Goal: Find specific fact: Find specific fact

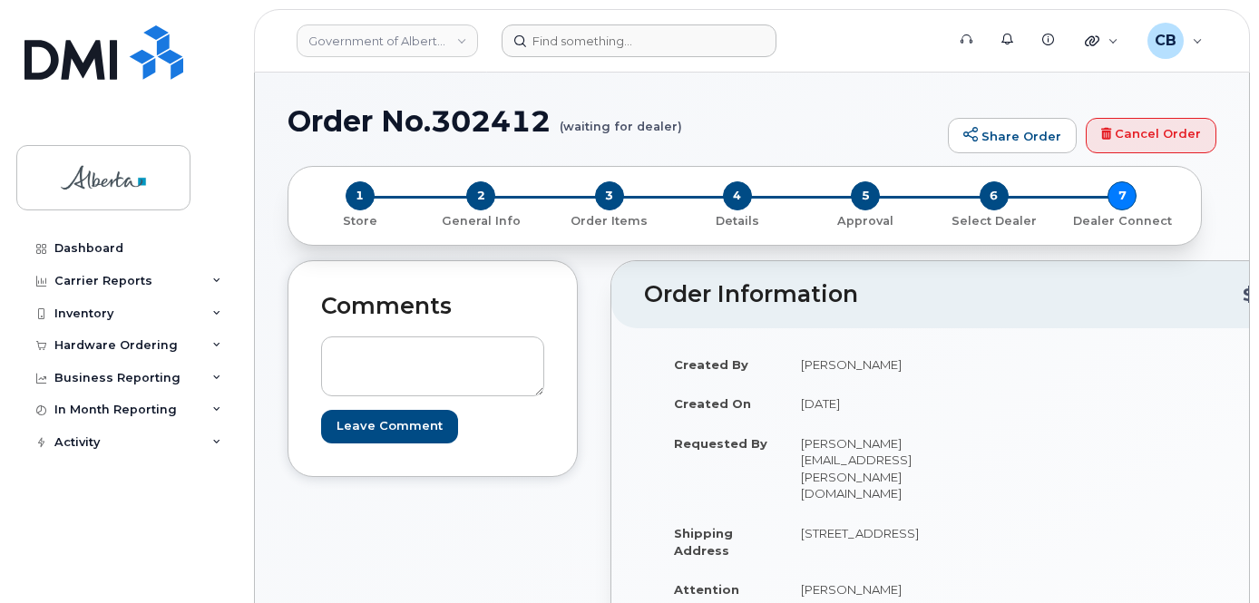
scroll to position [934, 0]
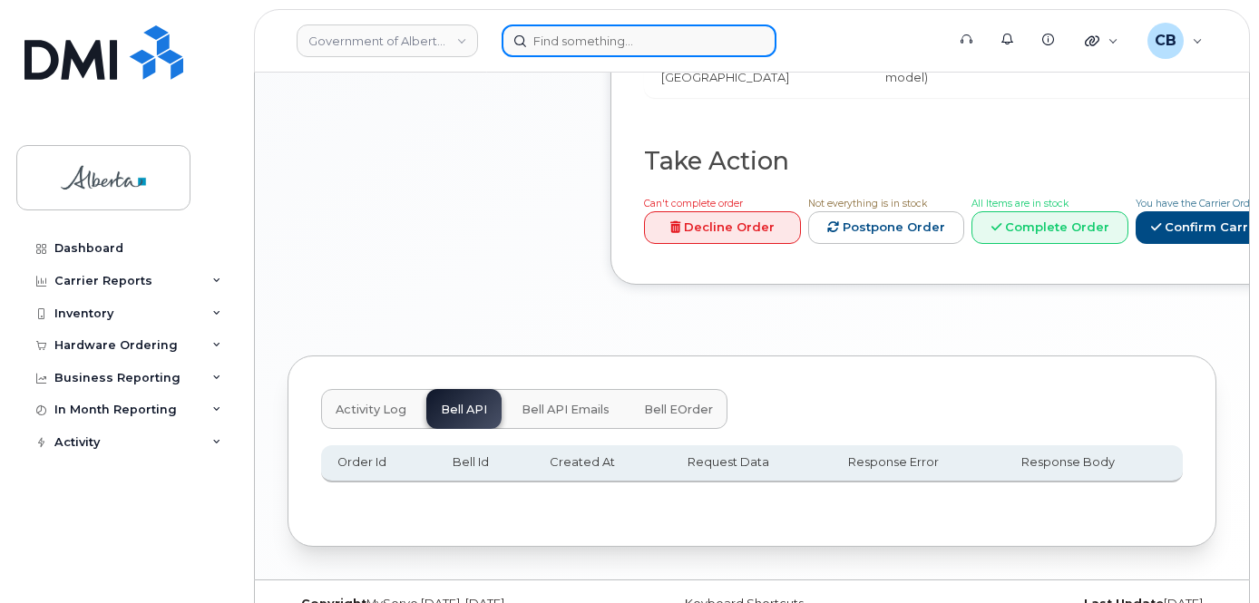
click at [547, 35] on input at bounding box center [638, 40] width 275 height 33
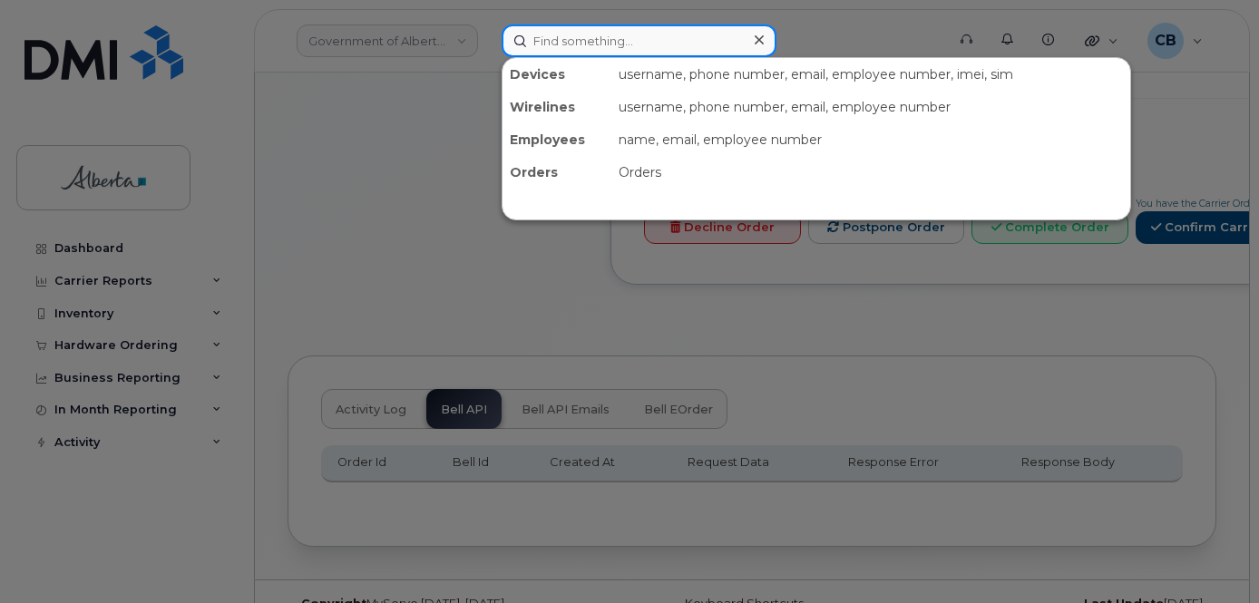
paste input "[PERSON_NAME]"
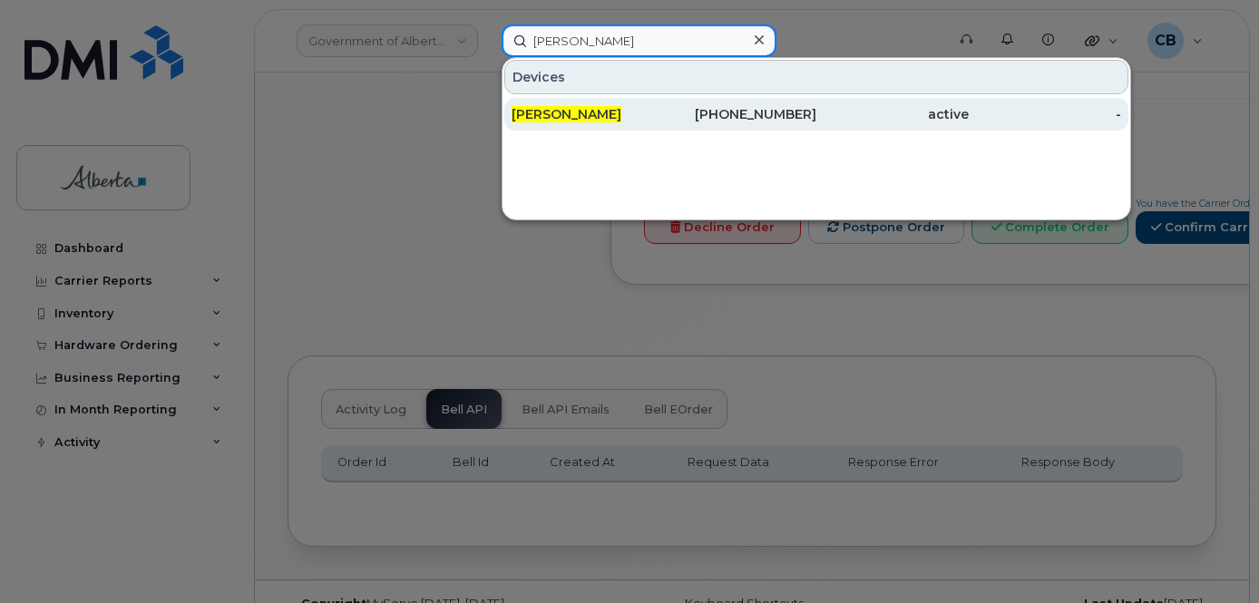
type input "[PERSON_NAME]"
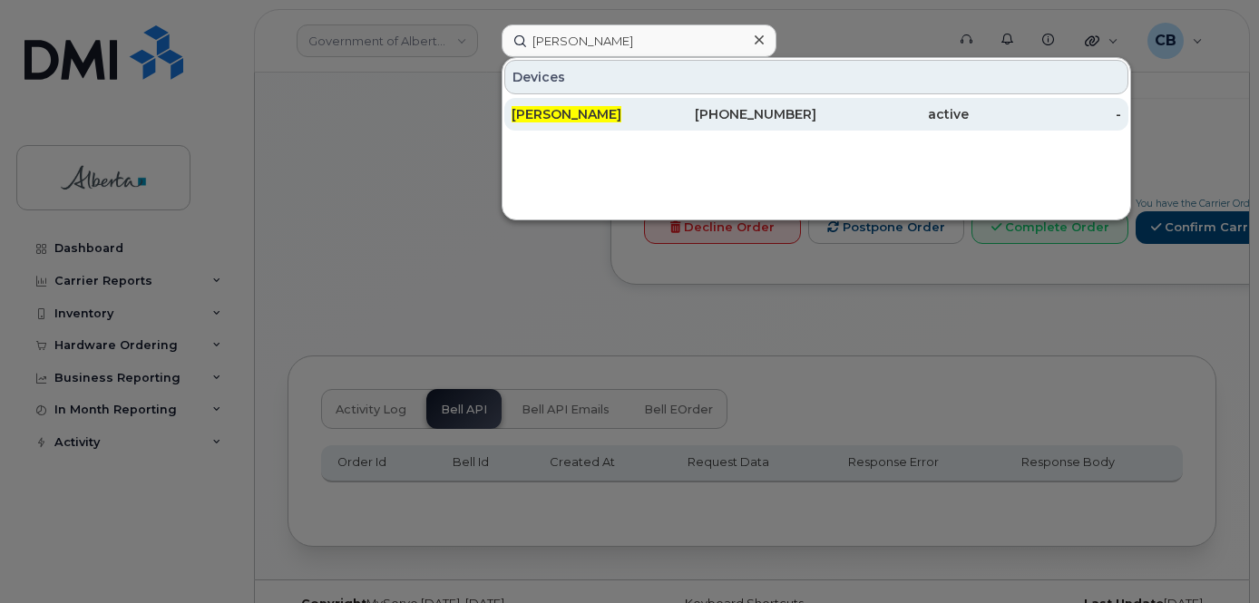
click at [559, 114] on span "[PERSON_NAME]" at bounding box center [566, 114] width 110 height 16
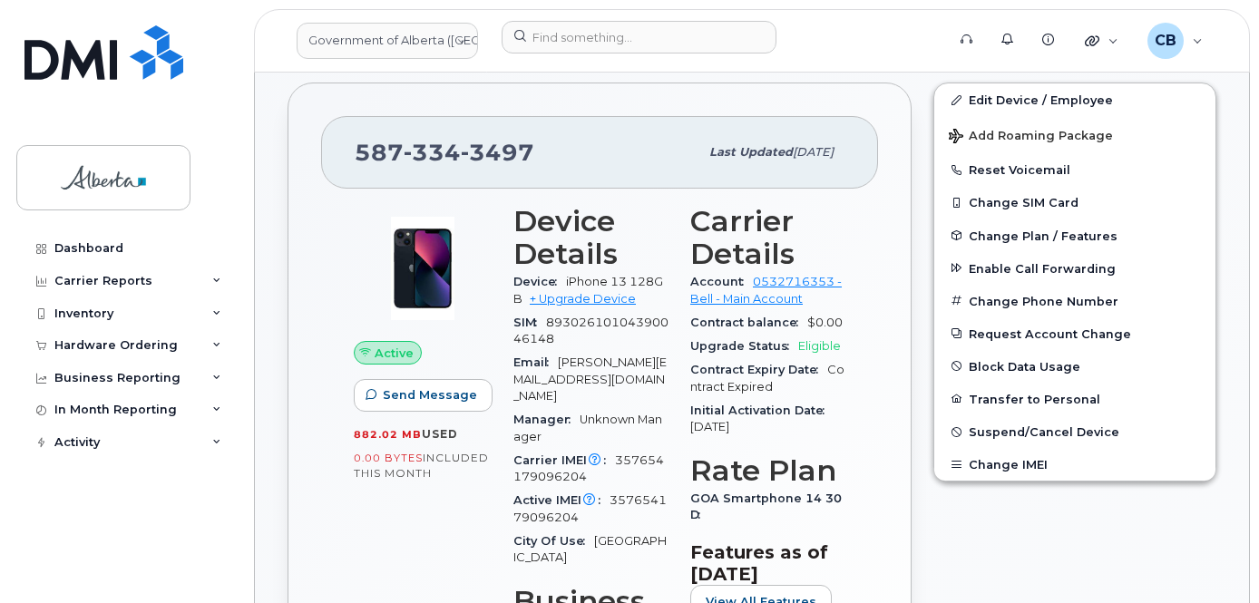
scroll to position [544, 0]
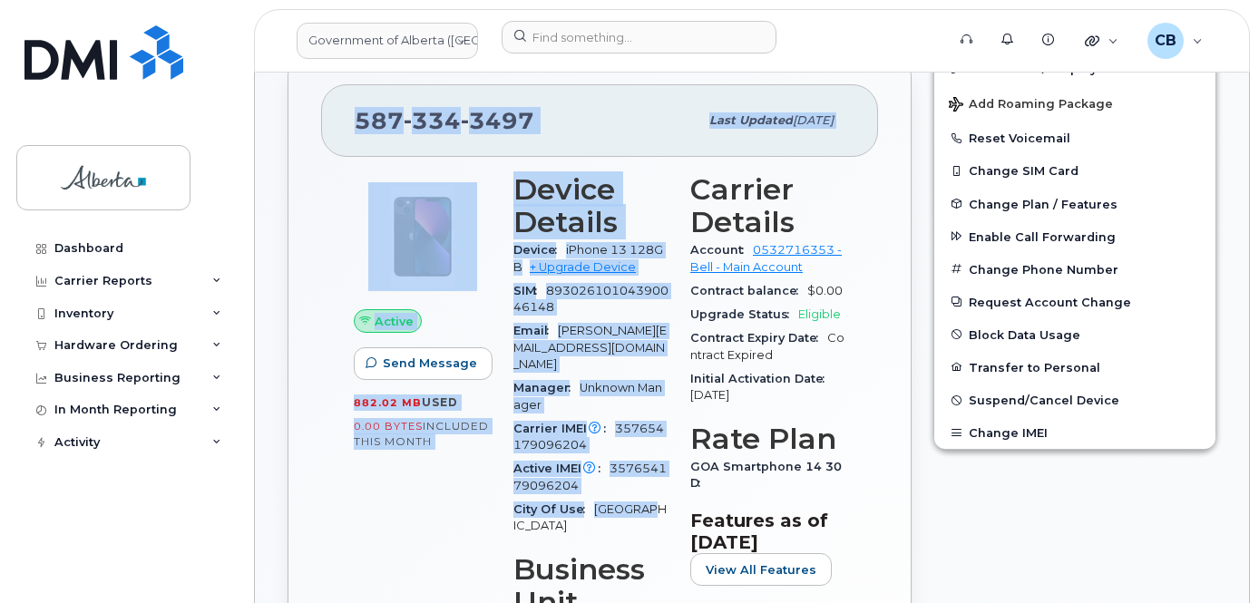
drag, startPoint x: 353, startPoint y: 101, endPoint x: 666, endPoint y: 492, distance: 501.9
click at [666, 492] on div "[PHONE_NUMBER] Last updated [DATE] Active Send Message 882.02 MB  used 0.00 Byt…" at bounding box center [599, 455] width 624 height 808
copy div "[PHONE_NUMBER] Last updated [DATE] Active Send Message 882.02 MB  used 0.00 Byt…"
click at [621, 173] on h3 "Device Details" at bounding box center [590, 205] width 155 height 65
click at [392, 491] on div "Active Send Message 882.02 MB  used 0.00 Bytes  included this month" at bounding box center [423, 457] width 160 height 591
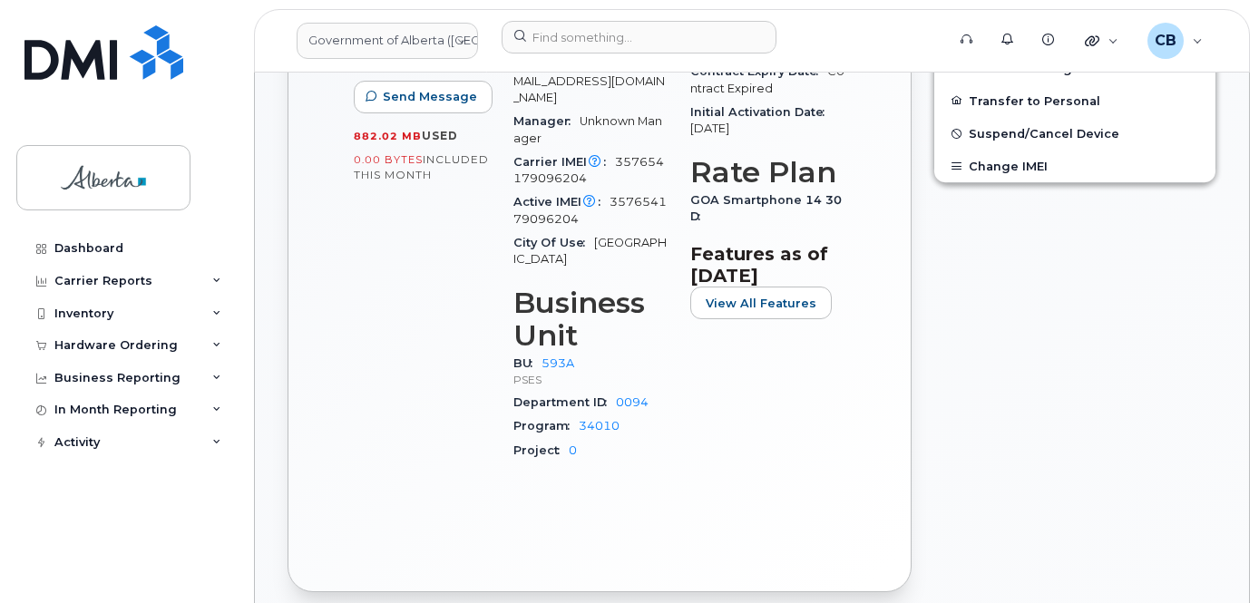
scroll to position [816, 0]
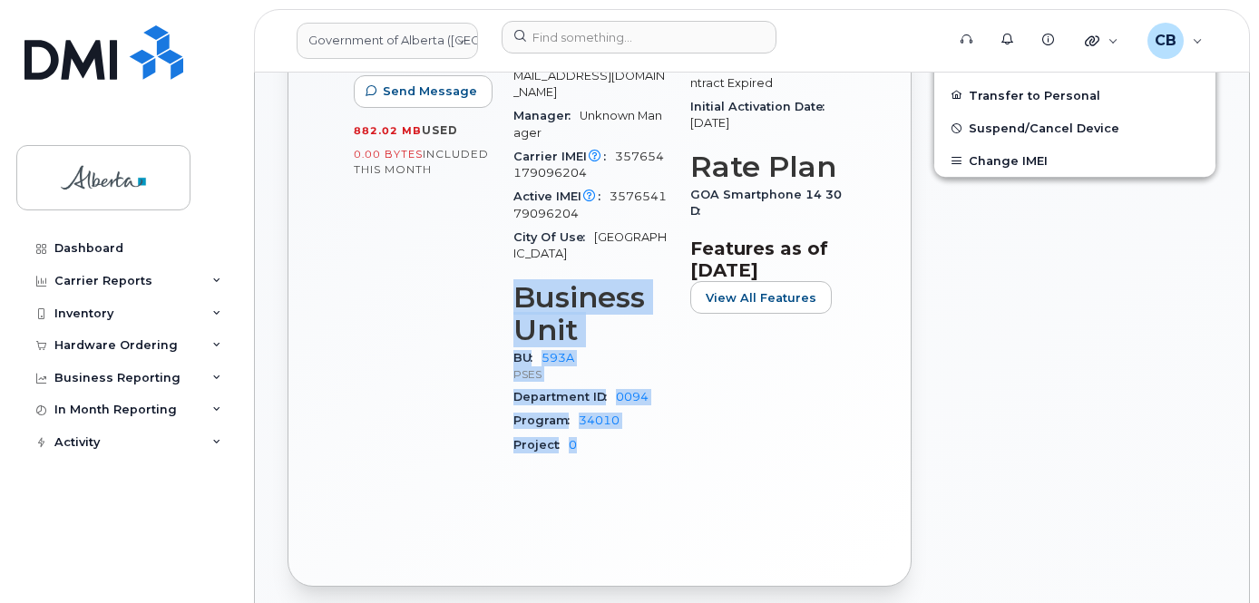
drag, startPoint x: 504, startPoint y: 251, endPoint x: 650, endPoint y: 404, distance: 211.0
click at [650, 404] on div "Device Details Device iPhone 13 128GB + Upgrade Device SIM [TECHNICAL_ID] Email…" at bounding box center [590, 185] width 177 height 591
copy section "Business Unit BU 593A PSES Department ID 0094 Program 34010 Project 0"
